Goal: Task Accomplishment & Management: Use online tool/utility

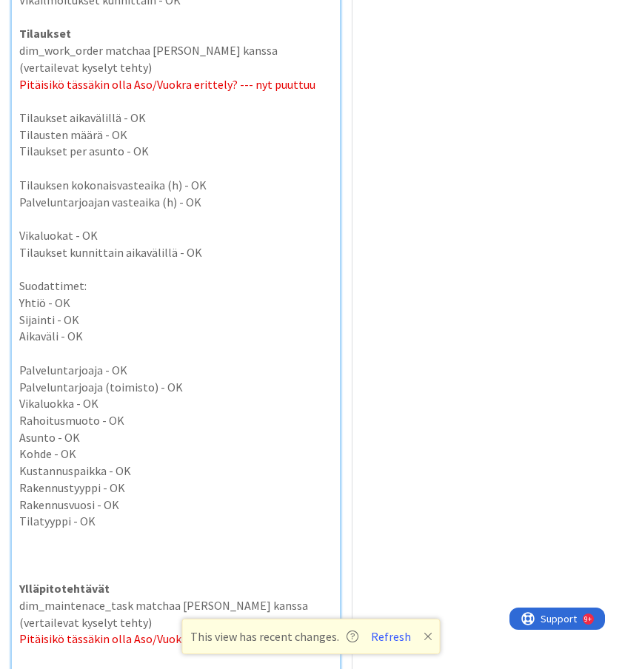
scroll to position [4748, 0]
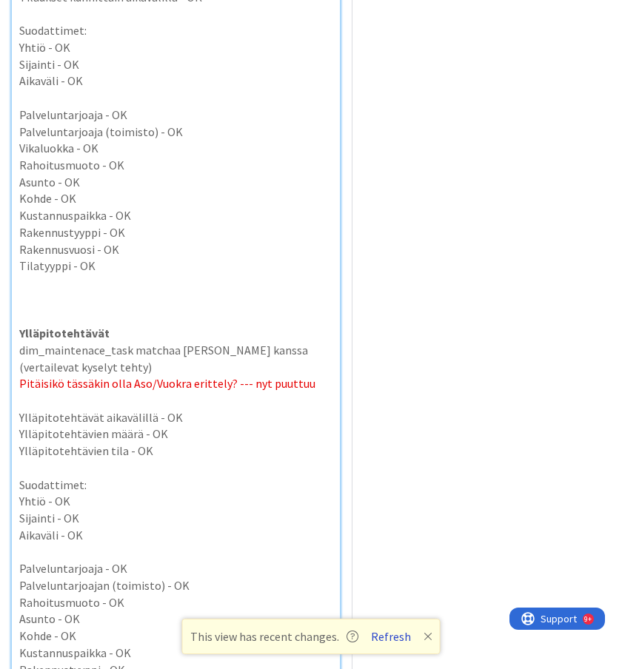
click at [379, 642] on button "Refresh" at bounding box center [391, 636] width 50 height 19
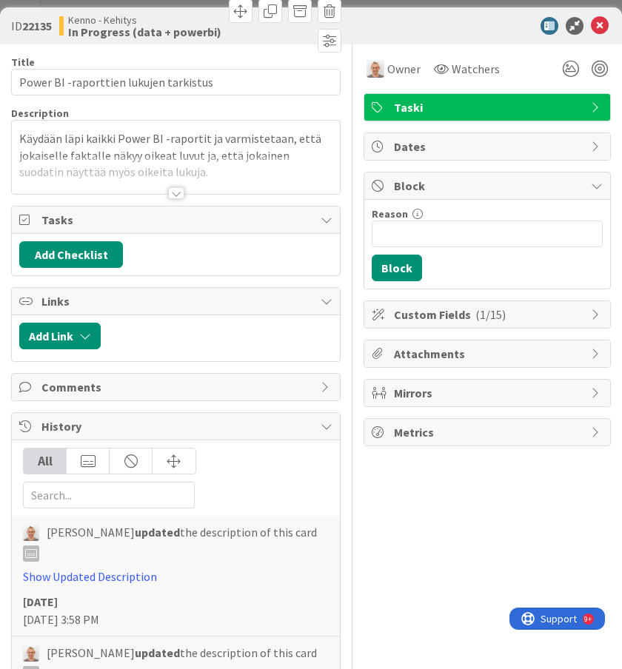
click at [176, 194] on div at bounding box center [176, 193] width 16 height 12
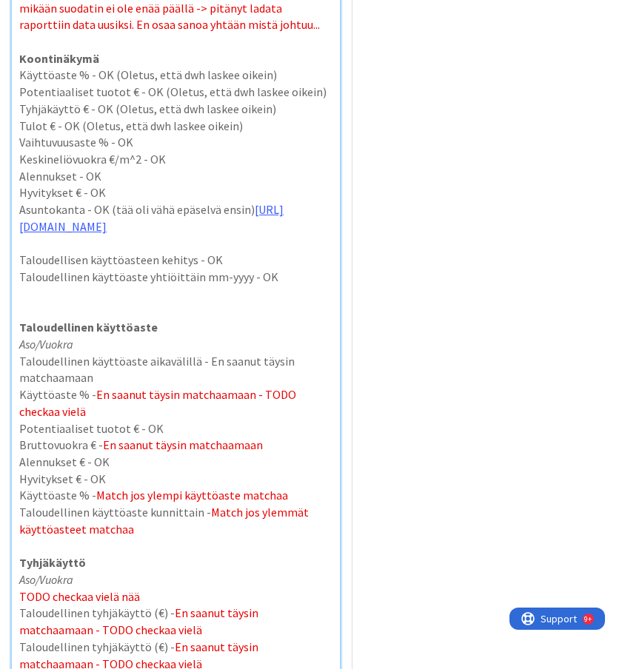
scroll to position [684, 0]
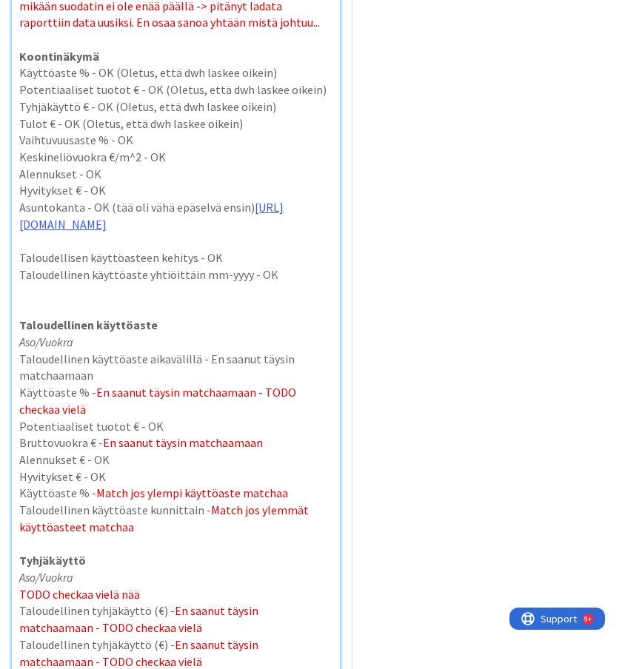
click at [141, 409] on p "Käyttöaste % - En saanut täysin matchaamaan - TODO checkaa vielä" at bounding box center [175, 400] width 313 height 33
click at [272, 447] on p "Bruttovuokra € - En saanut täysin matchaamaan" at bounding box center [175, 443] width 313 height 17
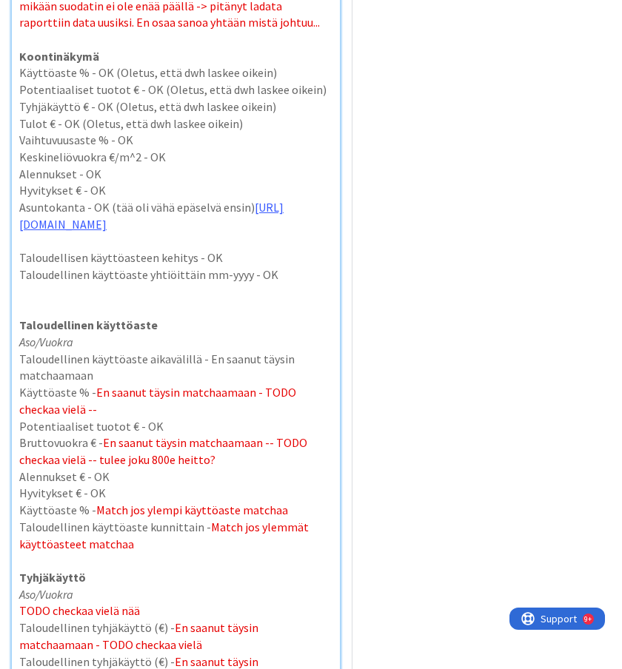
click at [171, 410] on p "Käyttöaste % - En saanut täysin matchaamaan - TODO checkaa vielä --" at bounding box center [175, 400] width 313 height 33
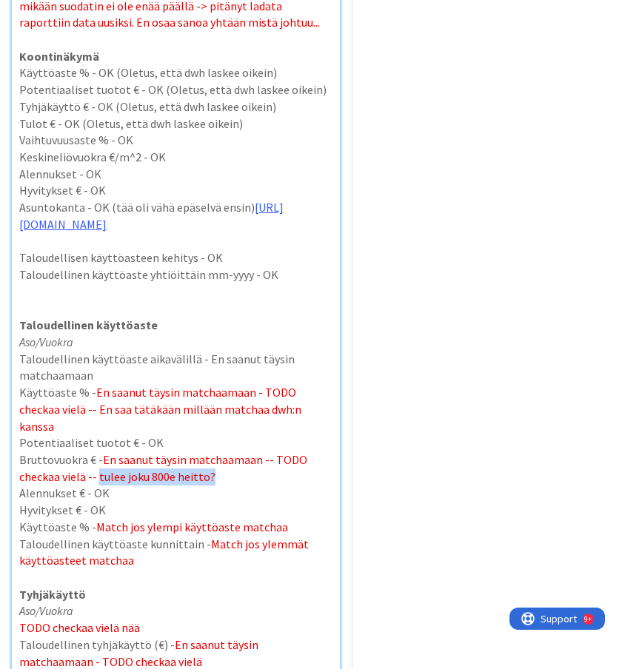
drag, startPoint x: 230, startPoint y: 459, endPoint x: 97, endPoint y: 457, distance: 132.6
click at [97, 457] on p "Bruttovuokra € - En saanut täysin matchaamaan -- TODO checkaa vielä -- tulee jo…" at bounding box center [175, 468] width 313 height 33
click at [138, 459] on span "En saanut täysin matchaamaan -- TODO checkaa vielä -- En saa mmatchaamaan dwh:n…" at bounding box center [164, 468] width 290 height 32
click at [87, 461] on span "En saanut täysin matchaamaan -- TODO checkaa vielä -- En saa matchaamaan dwh:n …" at bounding box center [164, 468] width 290 height 32
click at [47, 410] on span "En saanut täysin matchaamaan - TODO checkaa vielä -- En saa tätäkään millään ma…" at bounding box center [161, 409] width 284 height 48
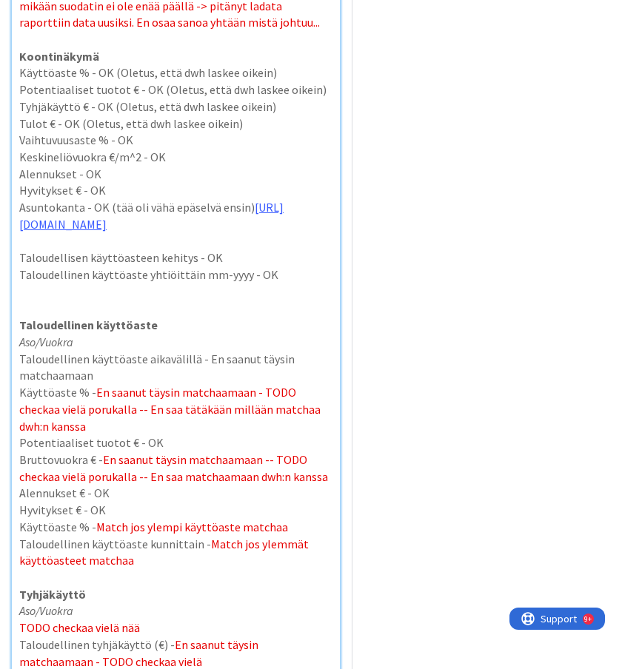
click at [277, 527] on p "Käyttöaste % - Match jos ylempi käyttöaste matchaa" at bounding box center [175, 527] width 313 height 17
click at [234, 562] on p "Taloudellinen käyttöaste kunnittain - Match jos ylemmät käyttöasteet matchaa" at bounding box center [175, 552] width 313 height 33
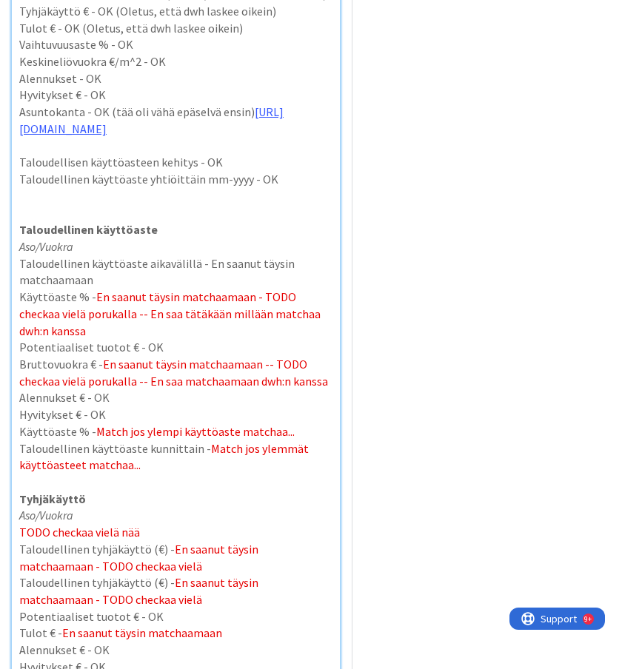
scroll to position [785, 0]
